Goal: Information Seeking & Learning: Learn about a topic

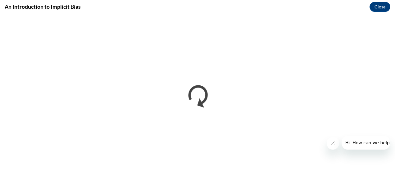
scroll to position [218, 0]
click at [331, 140] on icon "Close message from company" at bounding box center [332, 142] width 5 height 5
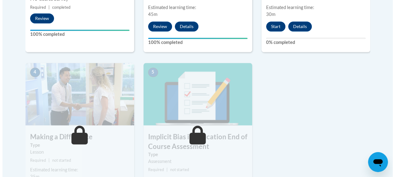
scroll to position [280, 0]
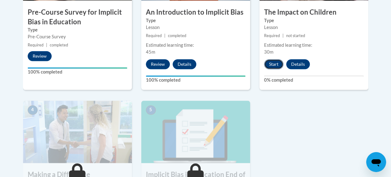
click at [275, 63] on button "Start" at bounding box center [273, 64] width 19 height 10
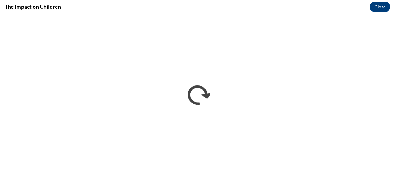
scroll to position [0, 0]
